Goal: Transaction & Acquisition: Purchase product/service

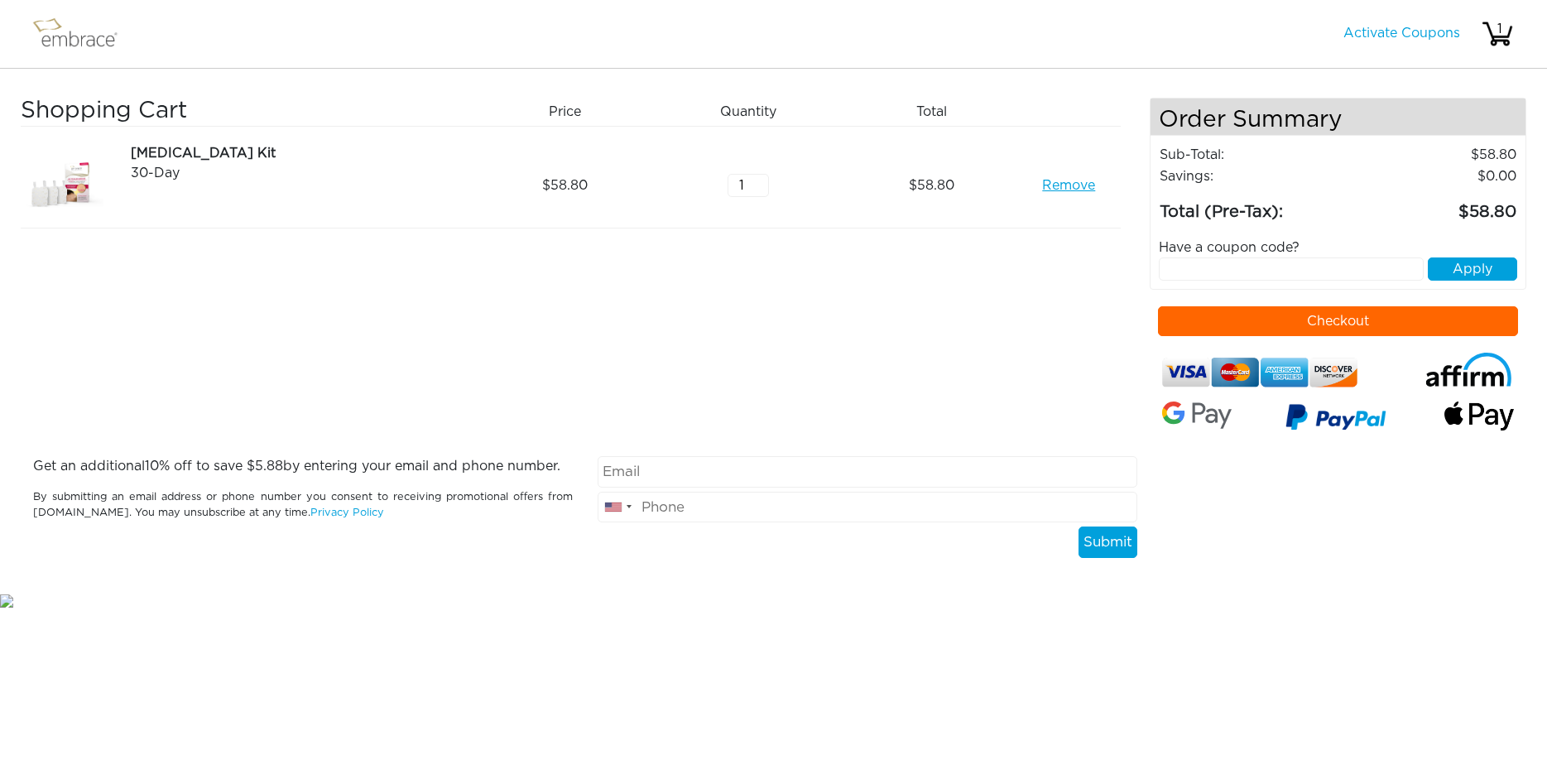
click at [774, 470] on input "email" at bounding box center [868, 471] width 540 height 31
paste input "[EMAIL_ADDRESS][DOMAIN_NAME]"
type input "[EMAIL_ADDRESS][DOMAIN_NAME]"
click at [842, 515] on input "tel" at bounding box center [868, 506] width 540 height 31
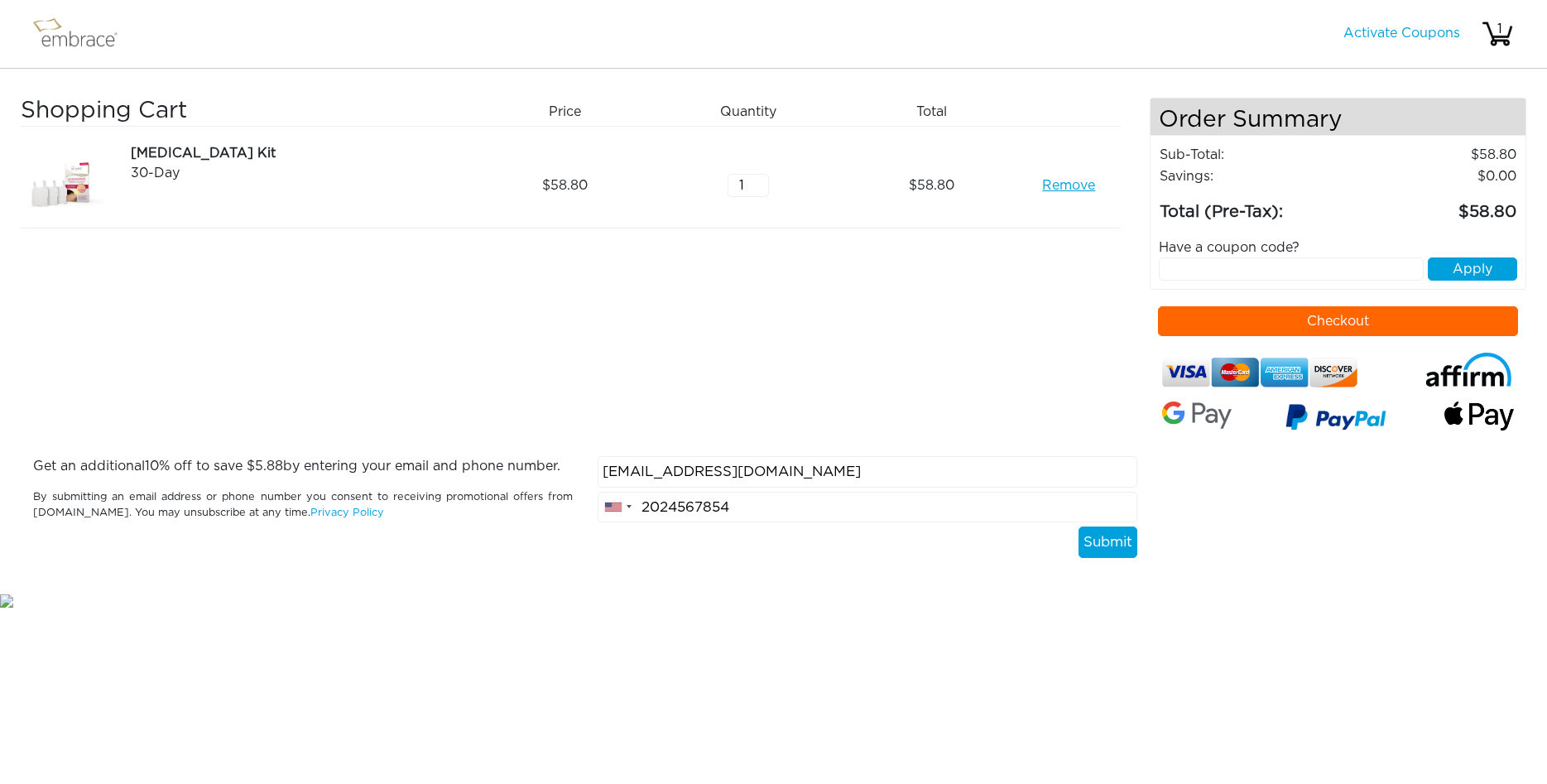
type input "2024567854"
click at [1091, 550] on button "Submit" at bounding box center [1109, 541] width 59 height 31
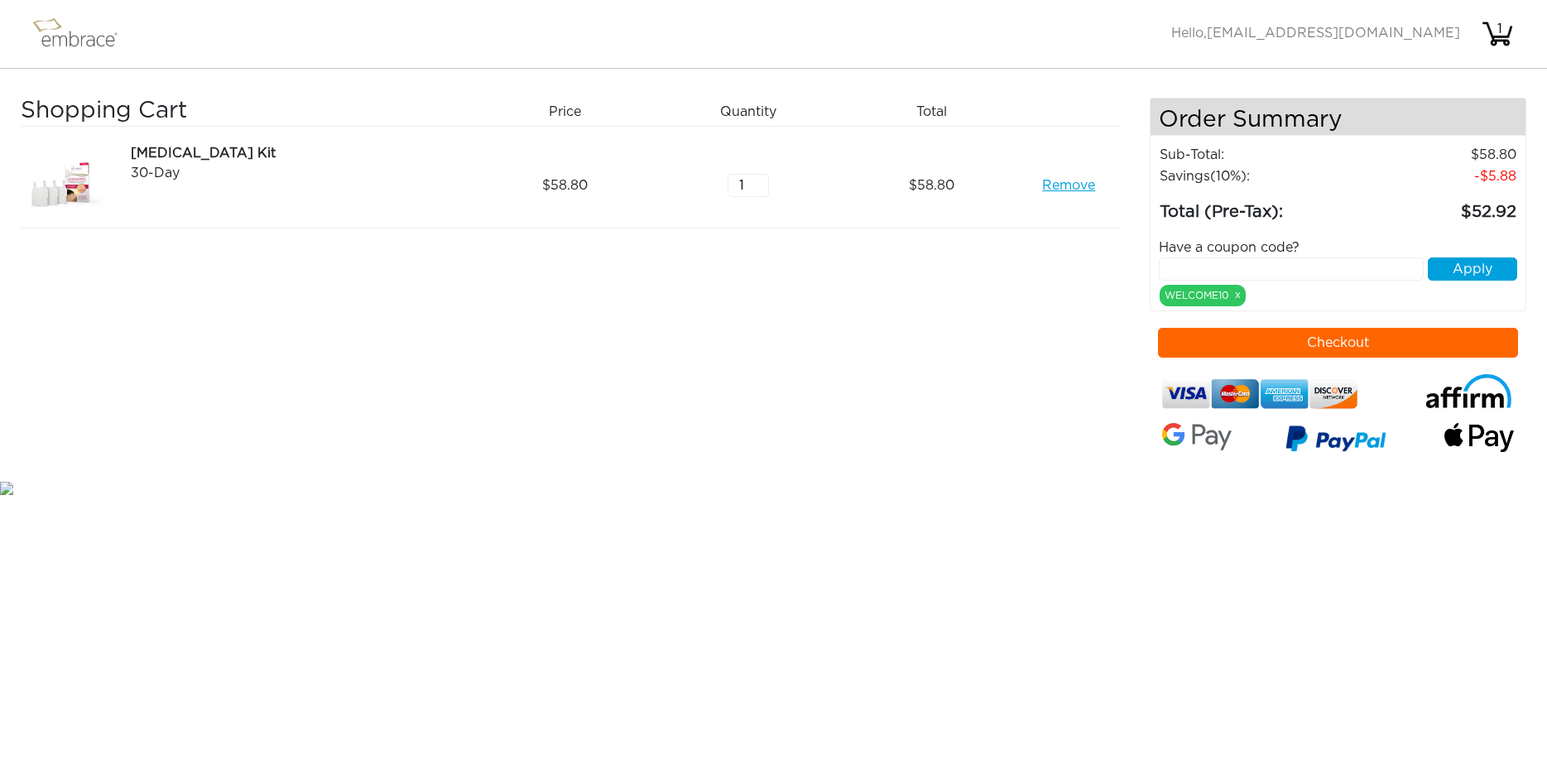
click at [1281, 349] on button "Checkout" at bounding box center [1338, 343] width 360 height 30
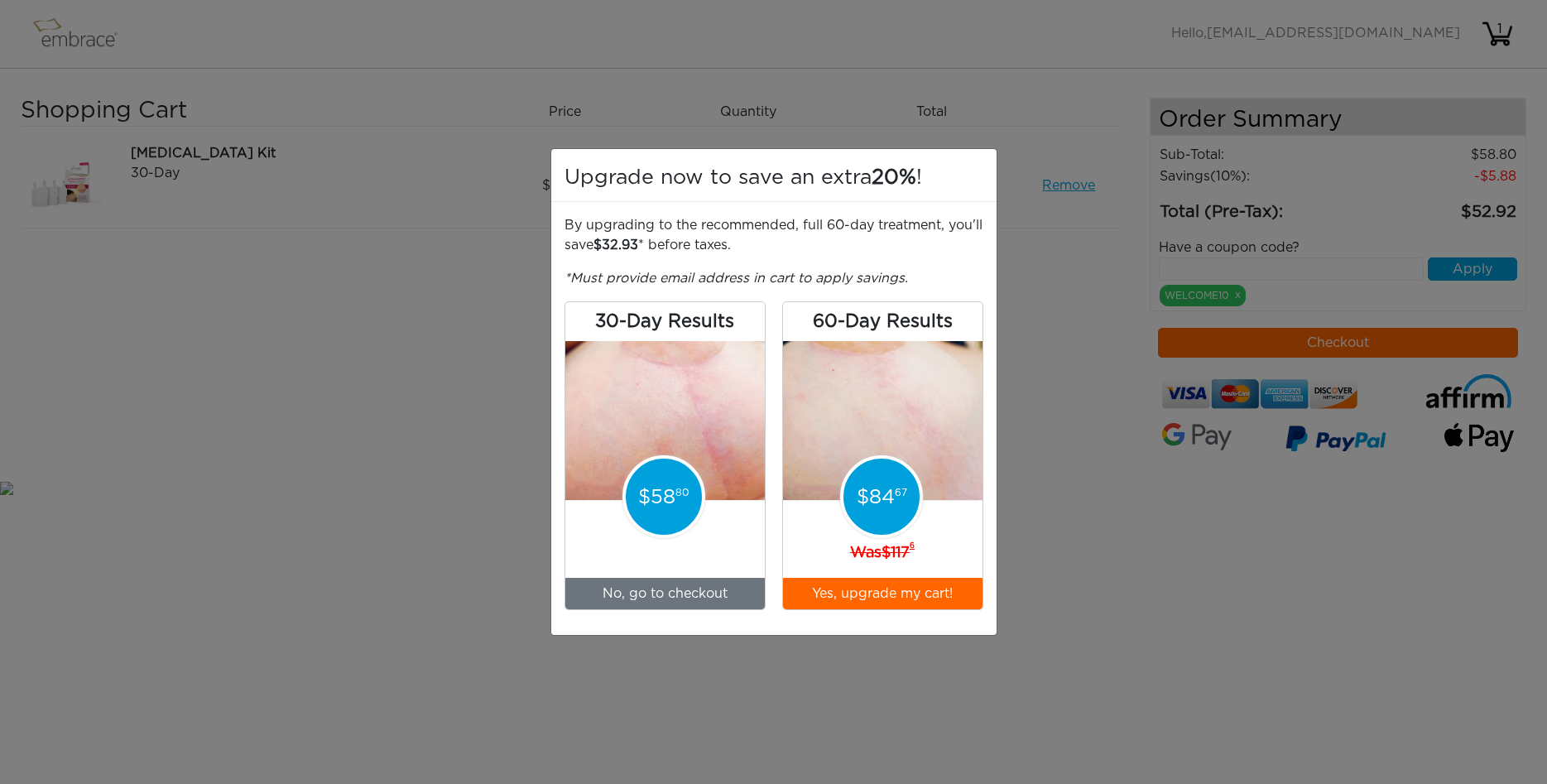
click at [769, 588] on div "30-Day Results 58 80 No, go to checkout 60-Day Results 84 67 Was 117 6 Yes, upg…" at bounding box center [774, 455] width 419 height 309
click at [755, 590] on link "No, go to checkout" at bounding box center [664, 593] width 199 height 31
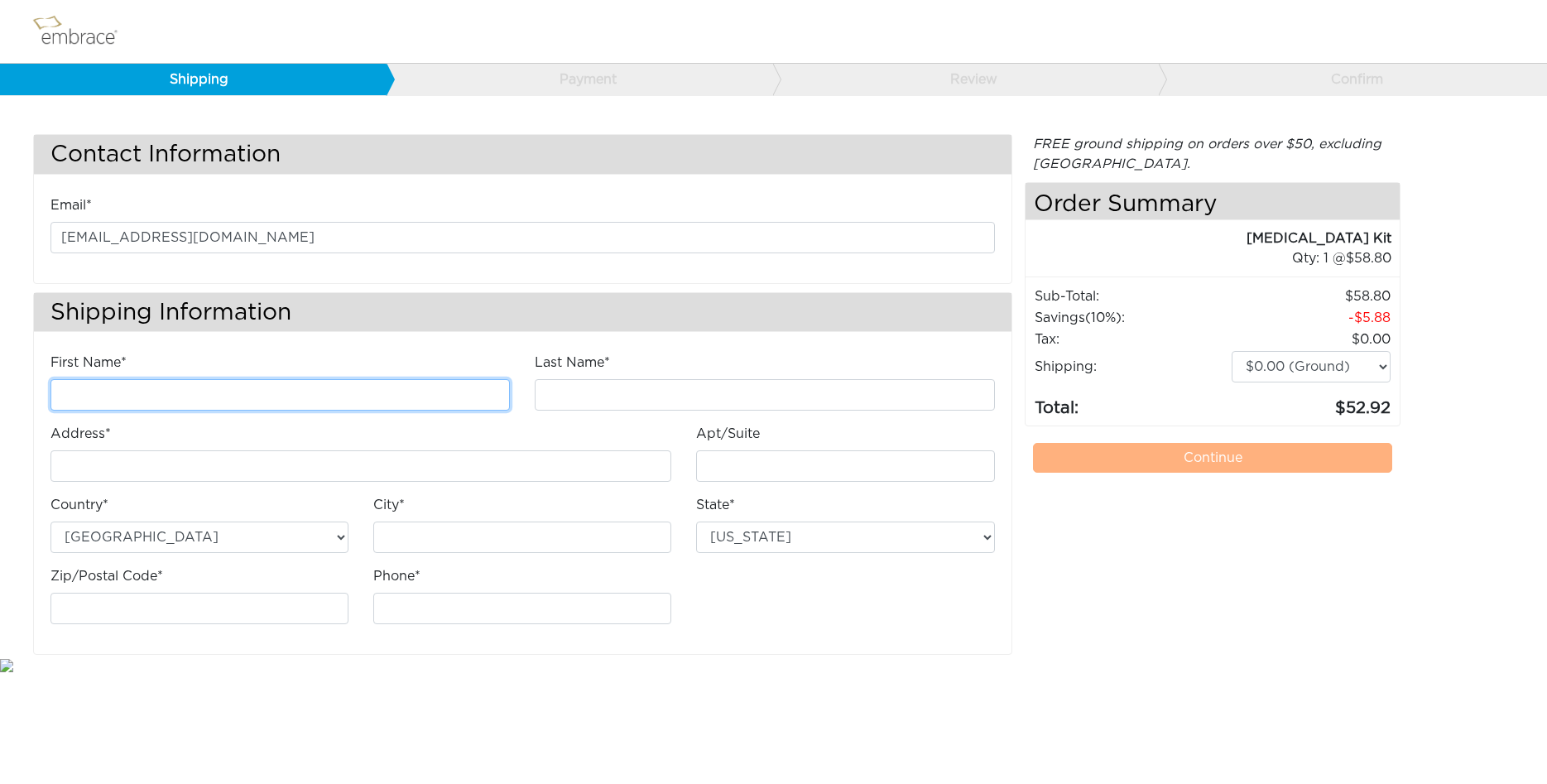
click at [274, 399] on input "First Name*" at bounding box center [280, 394] width 459 height 31
type input "asdsad"
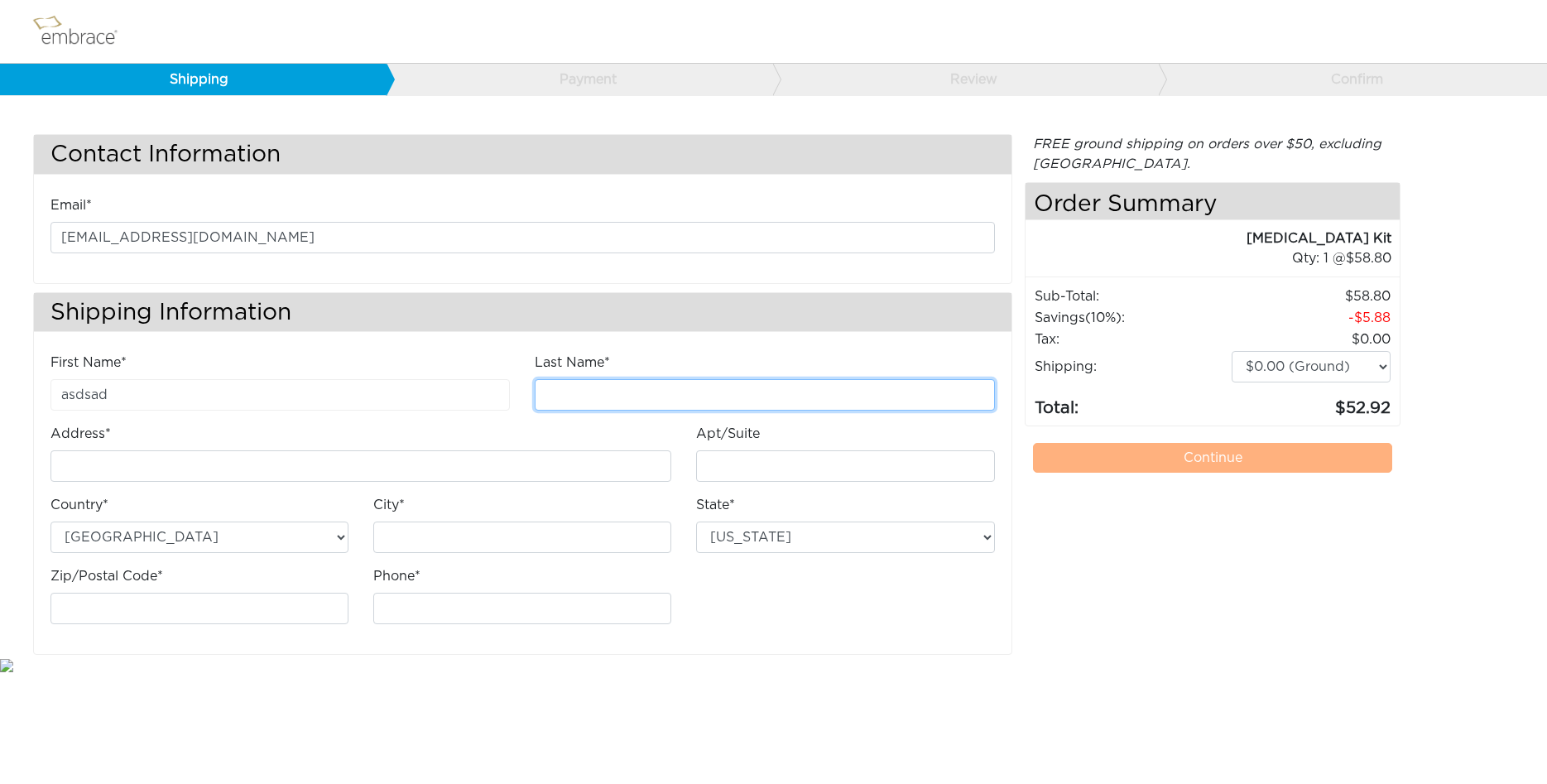
click at [629, 405] on input "Last Name*" at bounding box center [765, 394] width 459 height 31
type input "asdasd"
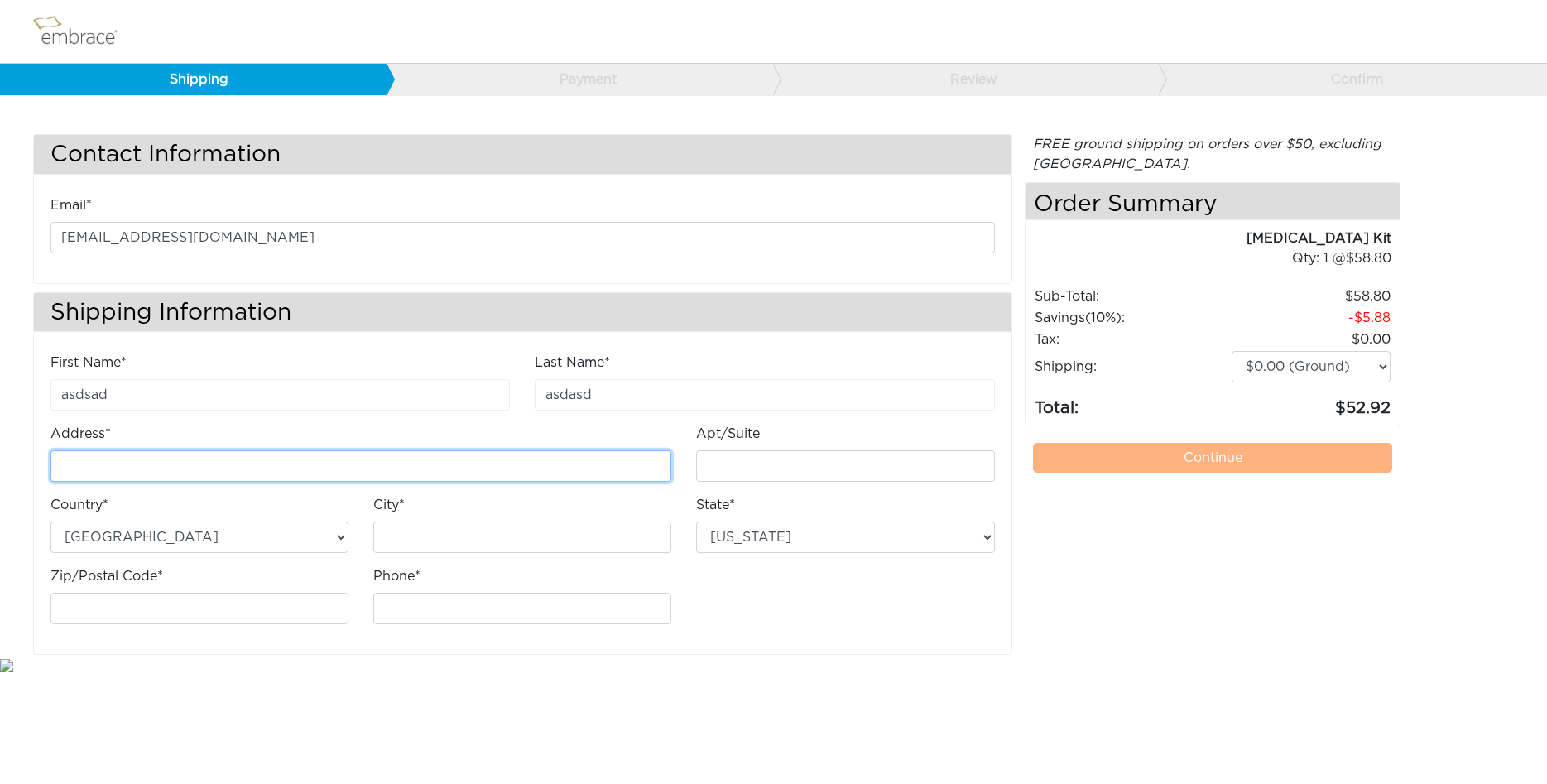
drag, startPoint x: 374, startPoint y: 457, endPoint x: 360, endPoint y: 470, distance: 19.1
click at [373, 458] on input "Address*" at bounding box center [360, 466] width 621 height 31
type input "asd asdas 77"
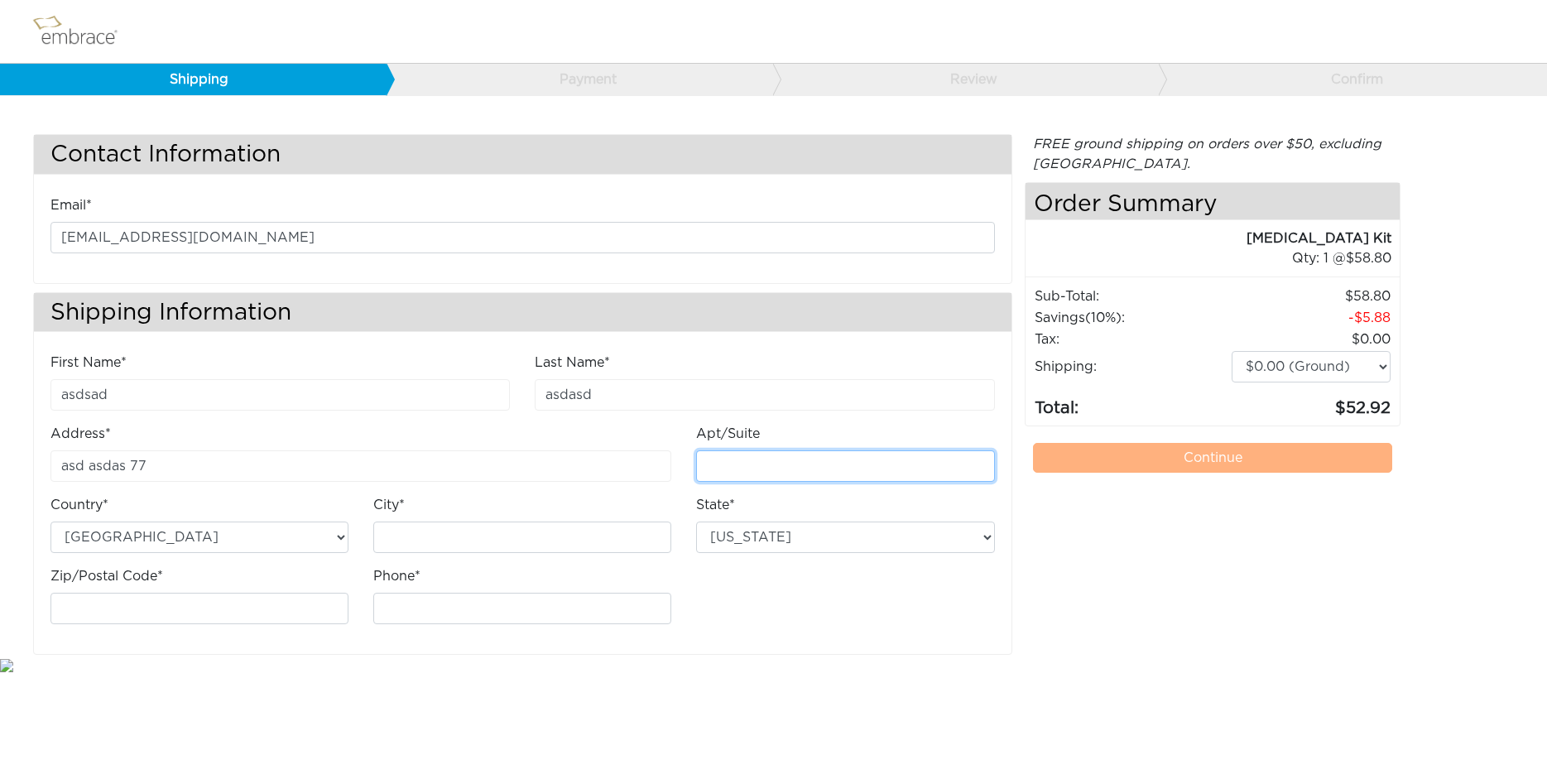
click at [755, 477] on input "Apt/Suite" at bounding box center [845, 466] width 298 height 31
click at [515, 526] on input "City*" at bounding box center [522, 537] width 298 height 31
click at [525, 542] on input "City*" at bounding box center [522, 537] width 298 height 31
type input "asdasd"
click at [835, 562] on div "State* Alabama Alaska Arizona Arkansas California Colorado Connecticut District…" at bounding box center [846, 530] width 323 height 71
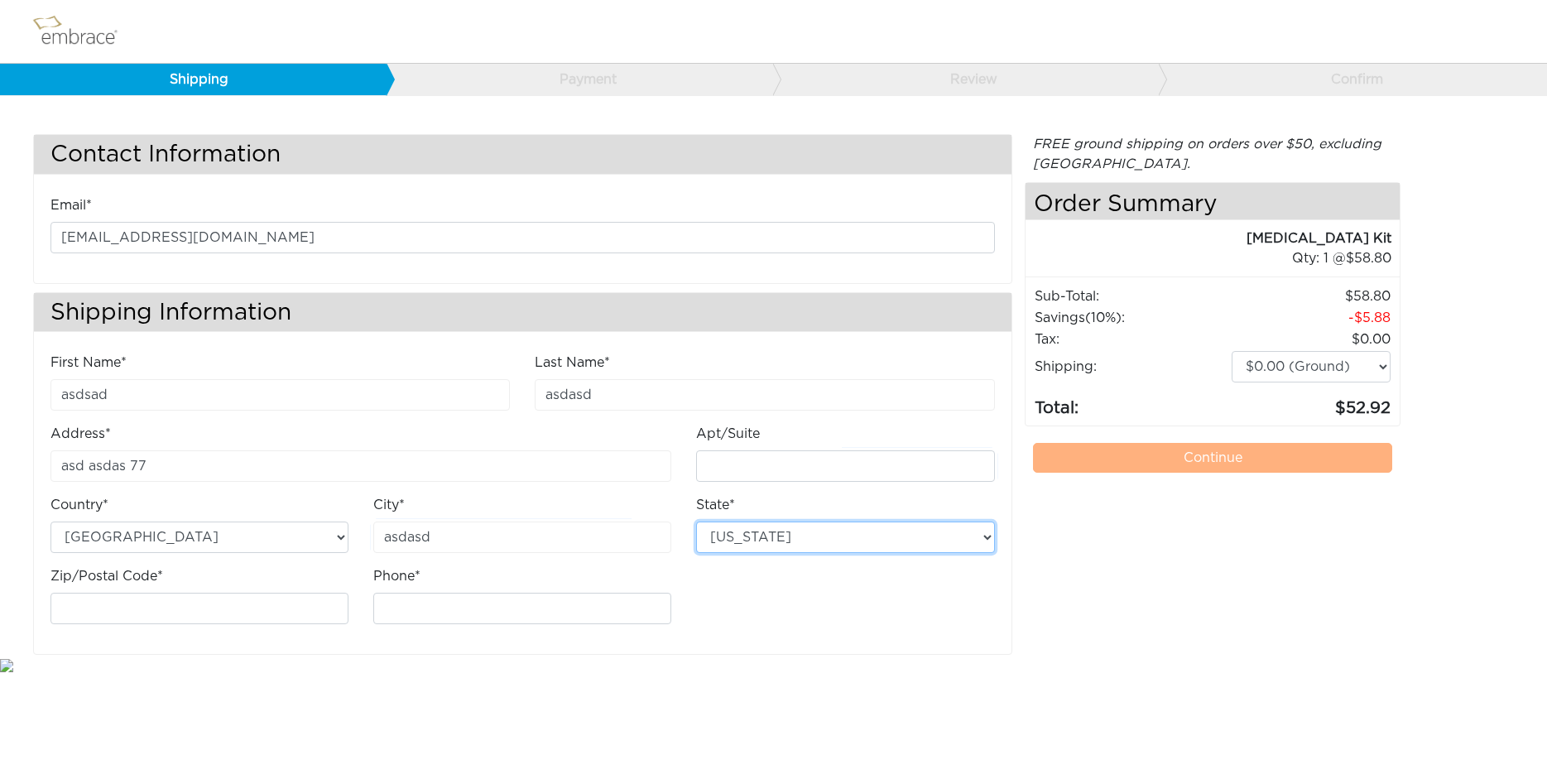
click at [696, 521] on select "Alabama Alaska Arizona Arkansas California Colorado Connecticut District of Col…" at bounding box center [845, 537] width 298 height 31
select select "GA"
click option "[US_STATE]" at bounding box center [0, 0] width 0 height 0
drag, startPoint x: 820, startPoint y: 547, endPoint x: 344, endPoint y: 591, distance: 478.0
click at [344, 591] on div "Zip/Postal Code*" at bounding box center [199, 601] width 323 height 71
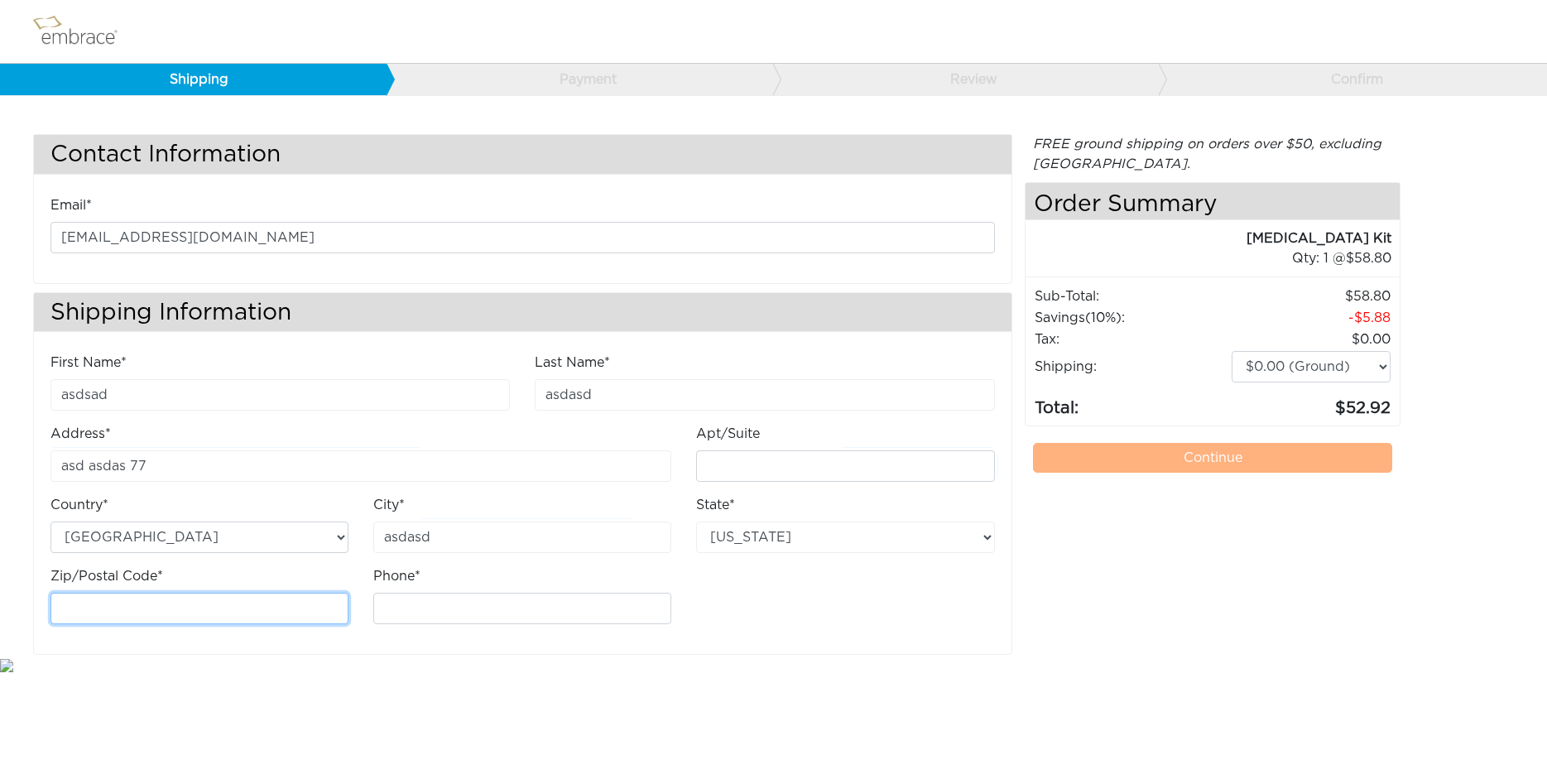
click at [266, 595] on input "Zip/Postal Code*" at bounding box center [198, 607] width 298 height 31
type input "30303"
click at [418, 611] on input "Phone*" at bounding box center [522, 607] width 298 height 31
type input "2024567854"
click at [1043, 522] on div "FREE ground shipping on orders over $50, excluding Australia. Any applicable im…" at bounding box center [1213, 394] width 377 height 520
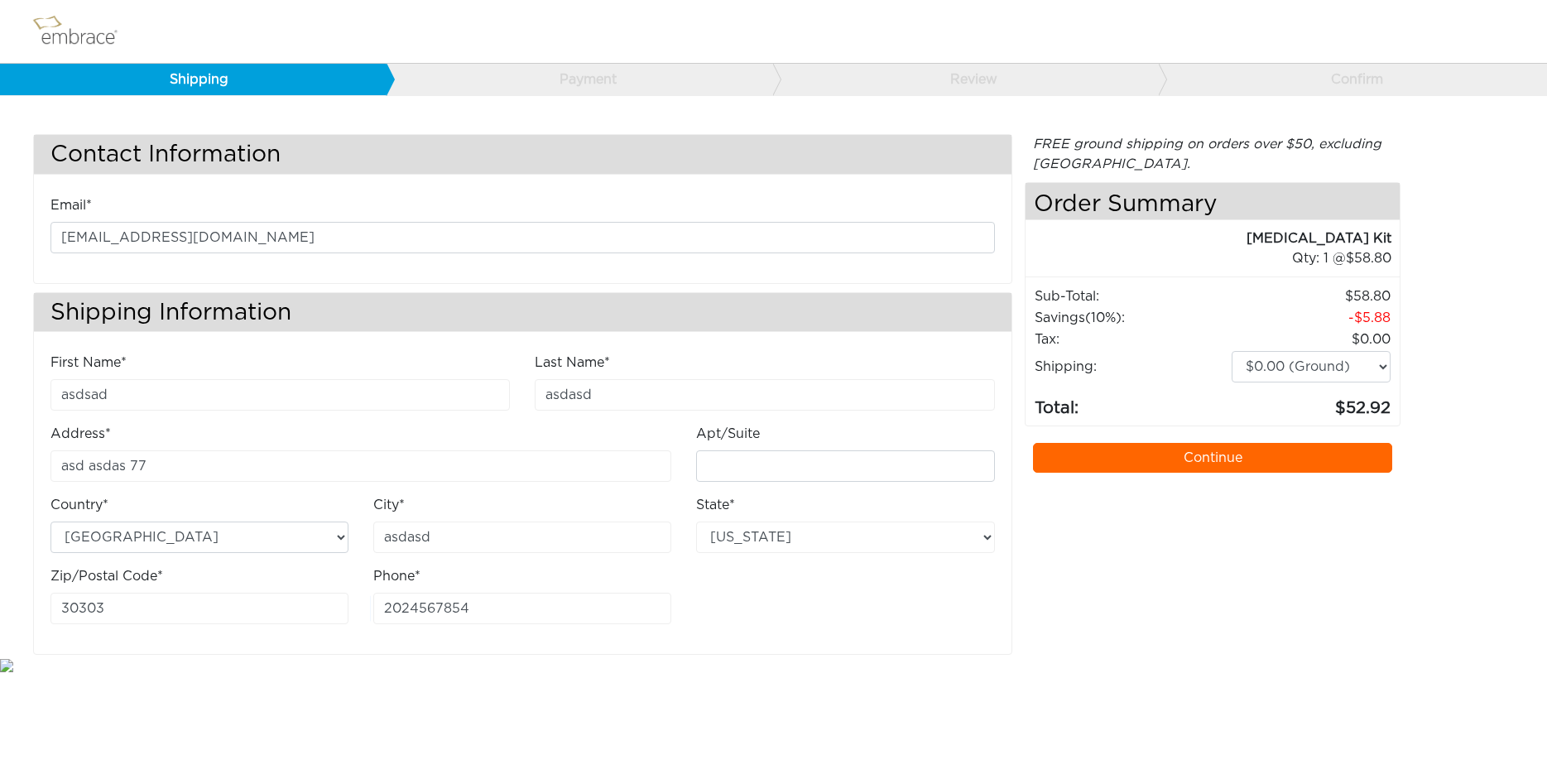
click at [1128, 464] on link "Continue" at bounding box center [1212, 458] width 360 height 30
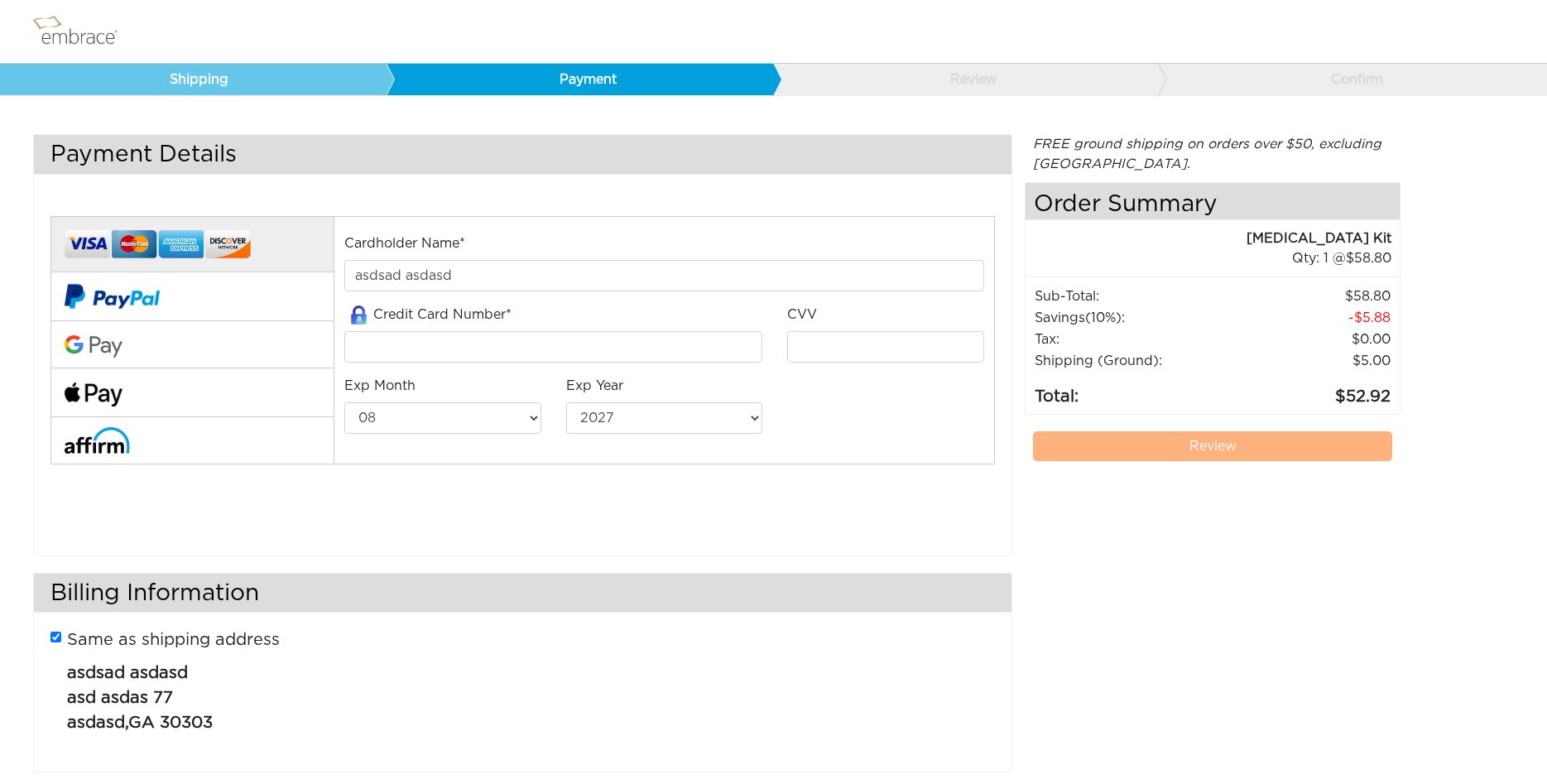
select select "8"
select select "2027"
